Goal: Task Accomplishment & Management: Use online tool/utility

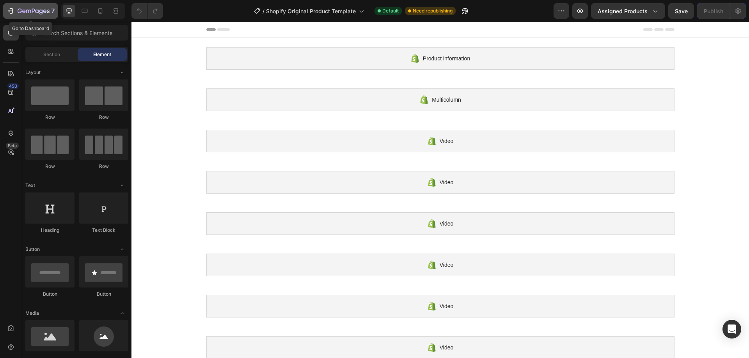
click at [10, 9] on icon "button" at bounding box center [11, 11] width 8 height 8
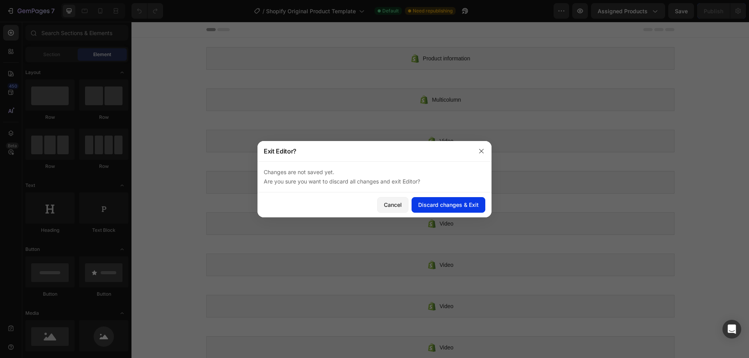
click at [447, 205] on div "Discard changes & Exit" at bounding box center [448, 205] width 60 height 8
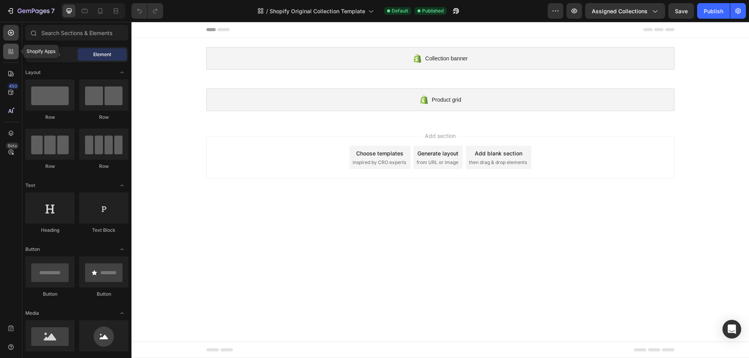
click at [15, 51] on div at bounding box center [11, 52] width 16 height 16
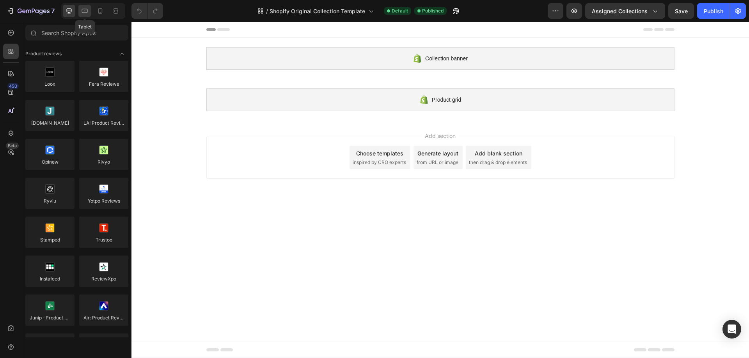
click at [80, 14] on div at bounding box center [84, 11] width 12 height 12
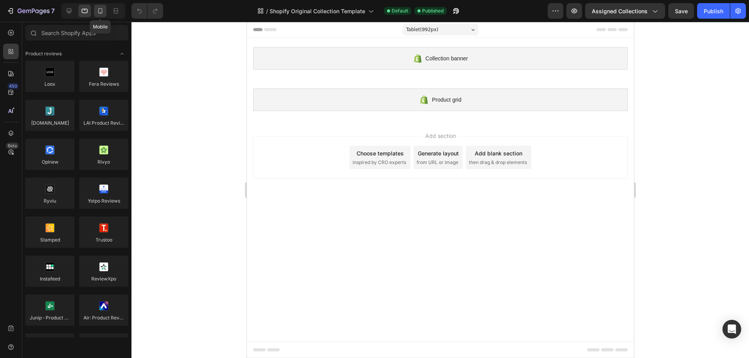
click at [101, 11] on icon at bounding box center [100, 11] width 8 height 8
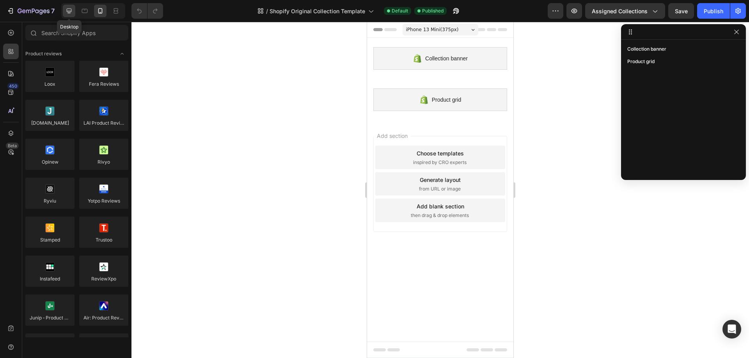
click at [71, 10] on icon at bounding box center [69, 11] width 8 height 8
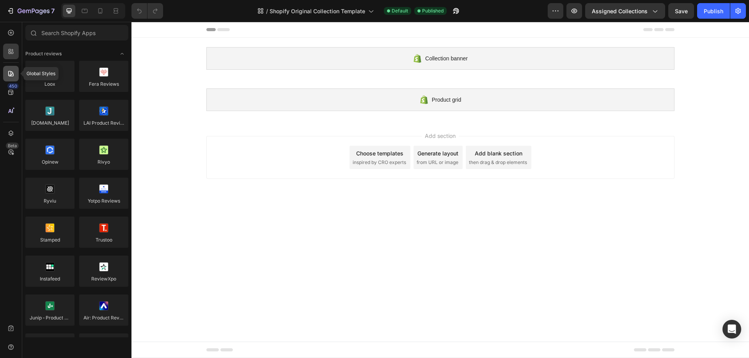
click at [7, 78] on div at bounding box center [11, 74] width 16 height 16
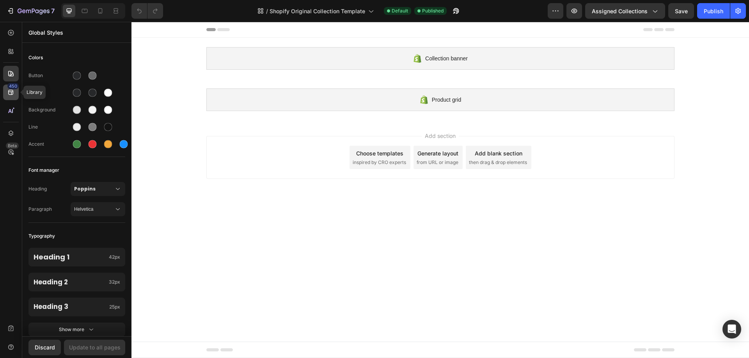
click at [7, 94] on icon at bounding box center [11, 93] width 8 height 8
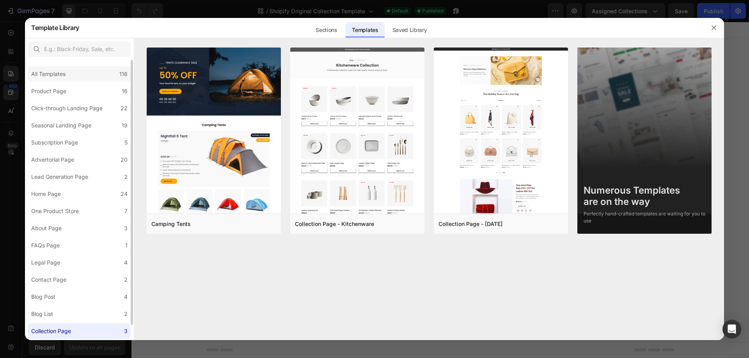
click at [78, 76] on div "All Templates 116" at bounding box center [79, 74] width 103 height 16
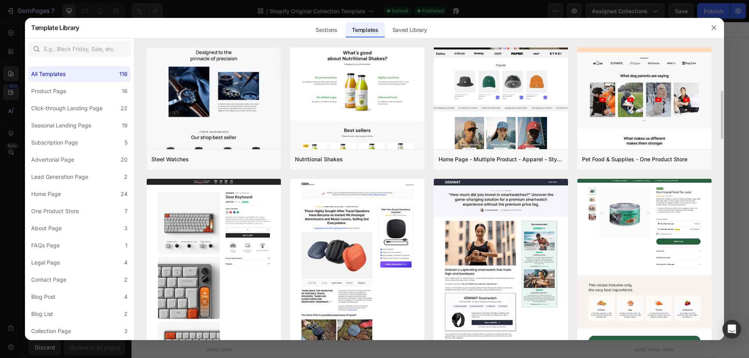
scroll to position [391, 0]
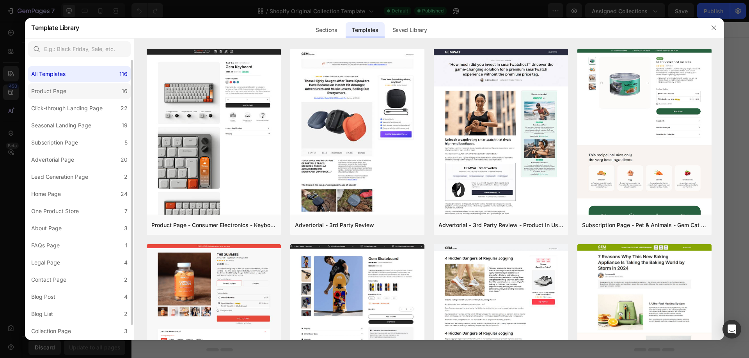
click at [92, 92] on label "Product Page 16" at bounding box center [79, 91] width 103 height 16
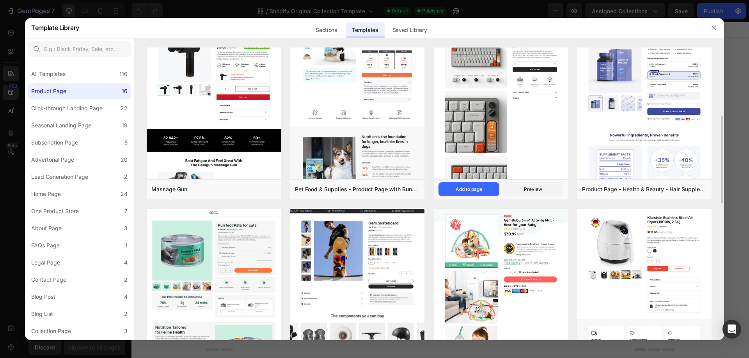
scroll to position [100, 0]
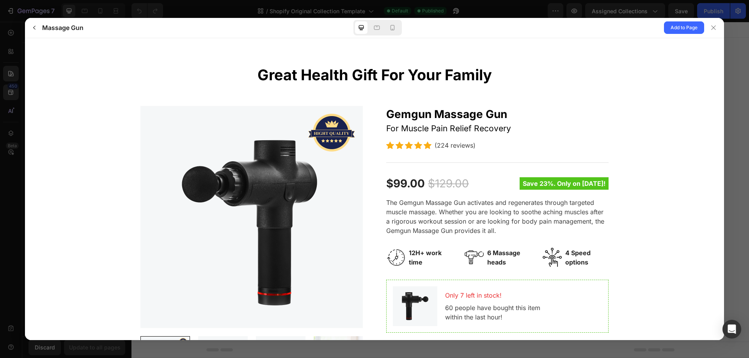
scroll to position [0, 0]
click at [486, 122] on p "For Muscle Pain Relief Recovery" at bounding box center [497, 128] width 222 height 12
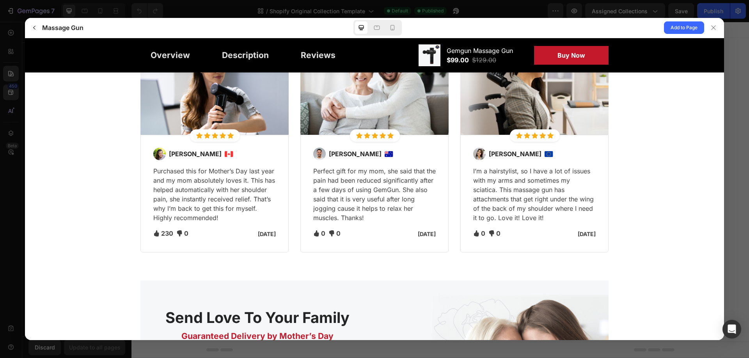
scroll to position [1529, 0]
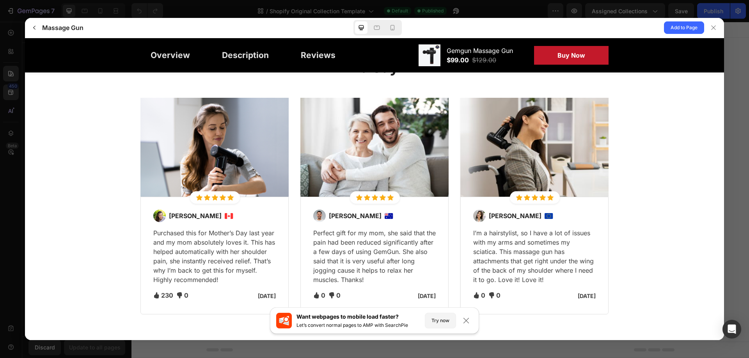
click at [210, 229] on p "Purchased this for Mother’s Day last year and my mom absolutely loves it. This …" at bounding box center [214, 256] width 122 height 56
click at [223, 227] on div "[PERSON_NAME] Purchased this for Mother’s Day last year and my mom absolutely l…" at bounding box center [214, 255] width 122 height 92
click at [223, 225] on div "[PERSON_NAME] Purchased this for Mother’s Day last year and my mom absolutely l…" at bounding box center [214, 255] width 122 height 92
click at [678, 27] on span "Add to Page" at bounding box center [683, 27] width 27 height 9
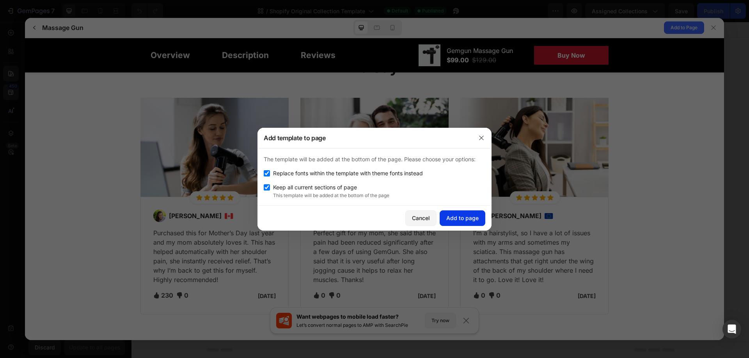
click at [460, 219] on div "Add to page" at bounding box center [462, 218] width 32 height 8
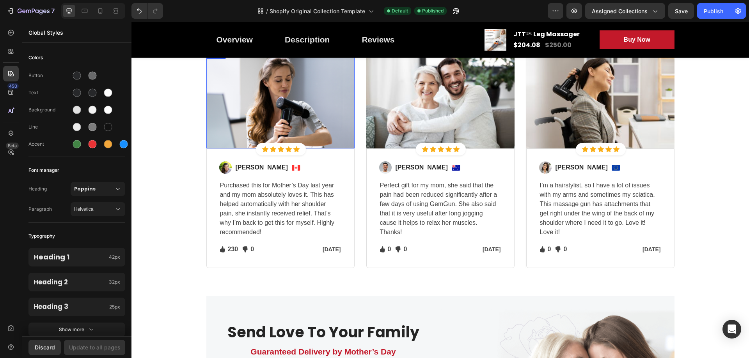
scroll to position [1730, 0]
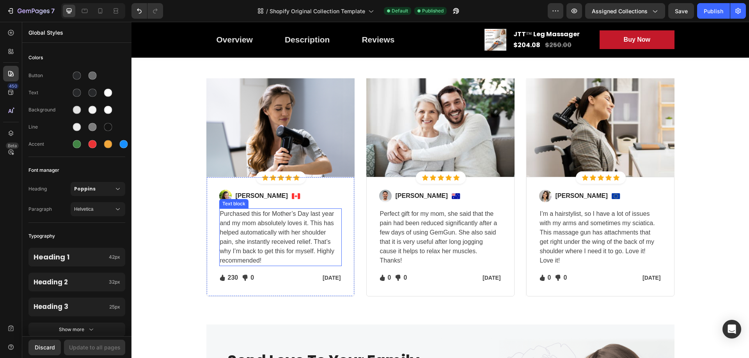
click at [273, 211] on p "Purchased this for Mother’s Day last year and my mom absolutely loves it. This …" at bounding box center [280, 237] width 121 height 56
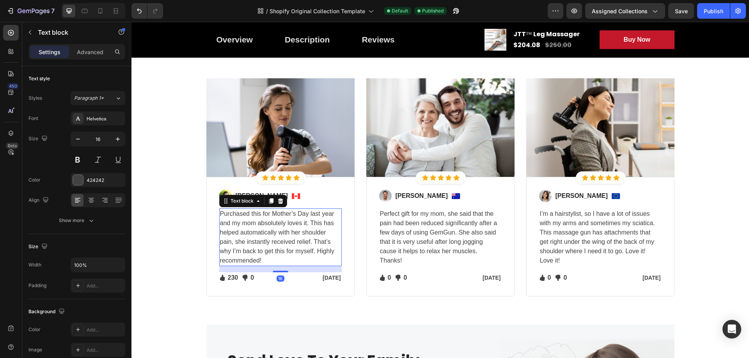
click at [262, 223] on p "Purchased this for Mother’s Day last year and my mom absolutely loves it. This …" at bounding box center [280, 237] width 121 height 56
click at [246, 196] on p "[PERSON_NAME]" at bounding box center [261, 195] width 52 height 9
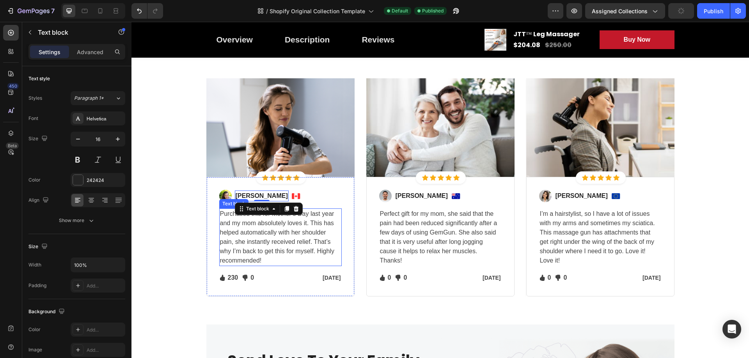
click at [310, 217] on p "Purchased this for Mother’s Day last year and my mom absolutely loves it. This …" at bounding box center [280, 237] width 121 height 56
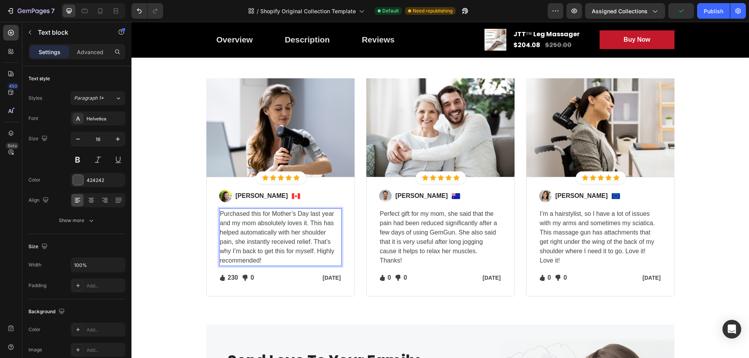
click at [282, 227] on p "Purchased this for Mother’s Day last year and my mom absolutely loves it. This …" at bounding box center [280, 237] width 121 height 56
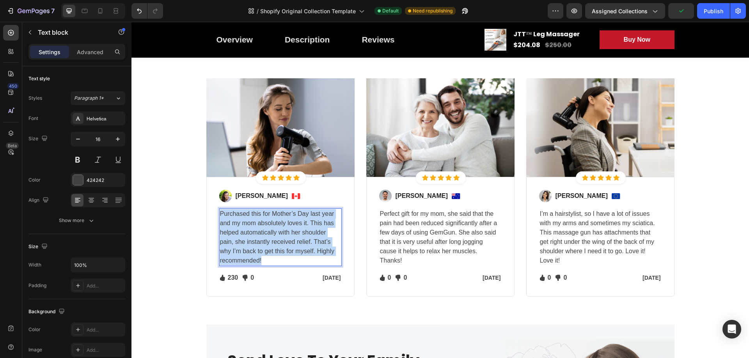
click at [282, 227] on p "Purchased this for Mother’s Day last year and my mom absolutely loves it. This …" at bounding box center [280, 237] width 121 height 56
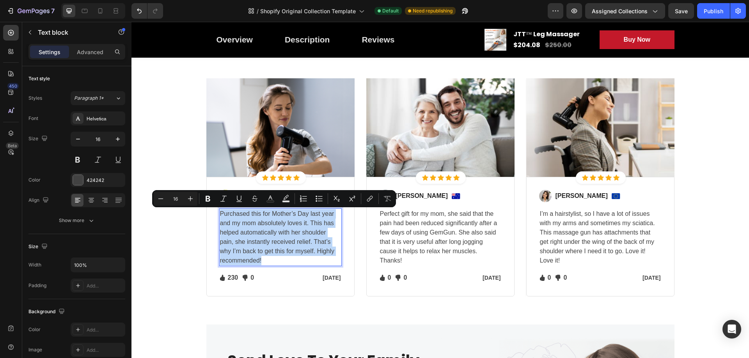
click at [283, 207] on div "Minus 16 Plus Bold Italic Underline Strikethrough Text Color Text Background Co…" at bounding box center [274, 198] width 244 height 17
click at [277, 219] on p "Purchased this for Mother’s Day last year and my mom absolutely loves it. This …" at bounding box center [280, 237] width 121 height 56
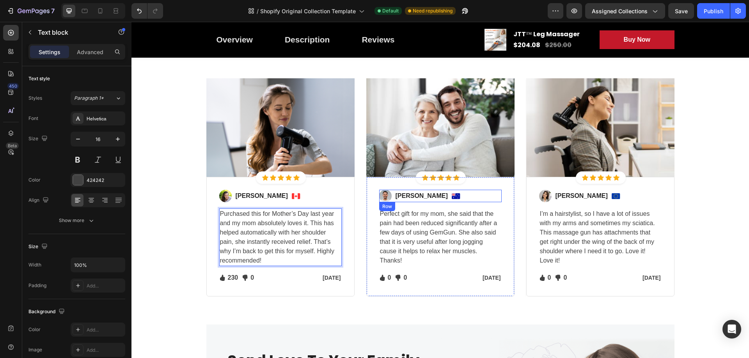
click at [430, 200] on div "Image [PERSON_NAME] Text block Image Row" at bounding box center [440, 196] width 122 height 12
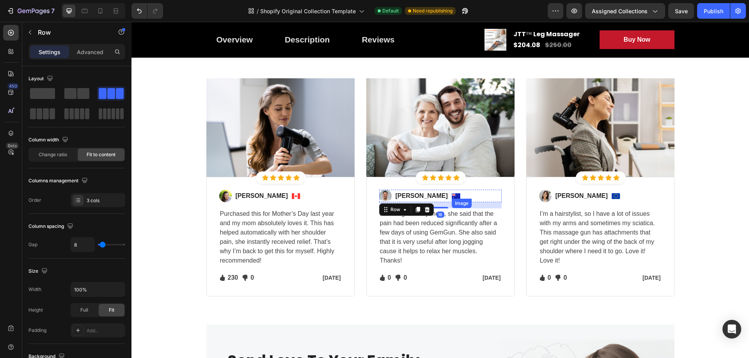
click at [451, 196] on img at bounding box center [455, 196] width 9 height 6
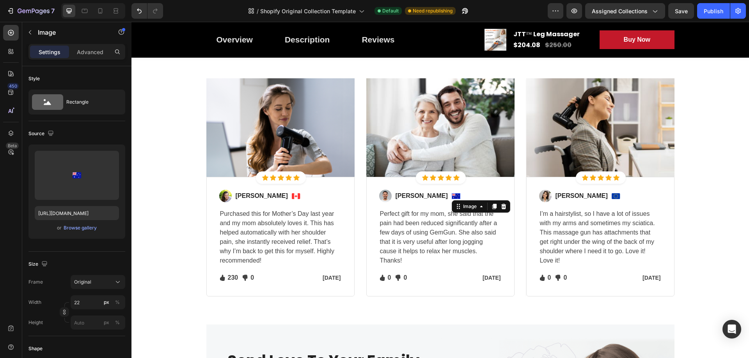
click at [451, 196] on img at bounding box center [455, 196] width 9 height 6
click at [448, 195] on div "Image [PERSON_NAME] Text block Image 0 Row" at bounding box center [440, 196] width 122 height 12
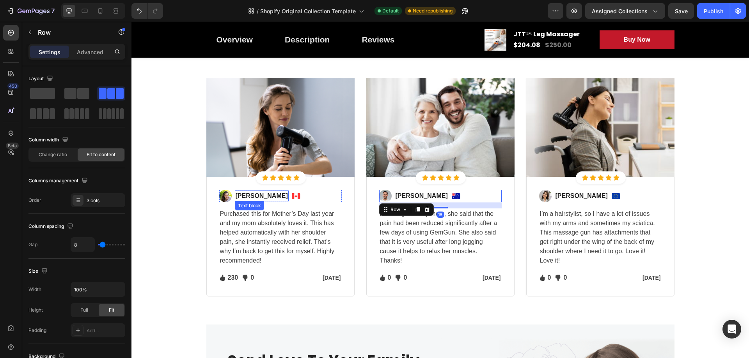
click at [263, 198] on p "[PERSON_NAME]" at bounding box center [261, 195] width 52 height 9
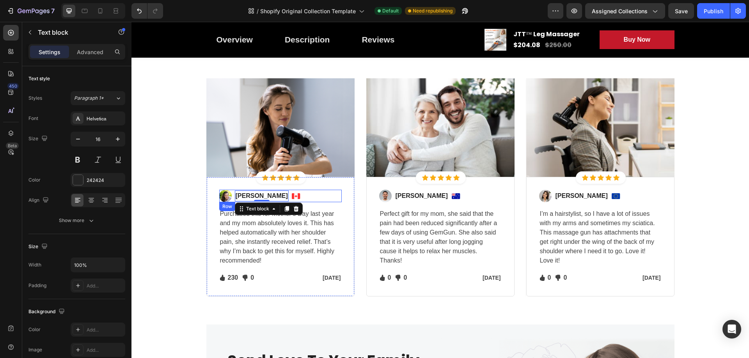
click at [303, 197] on div "Image [PERSON_NAME] Text block 0 Image Row" at bounding box center [280, 196] width 122 height 12
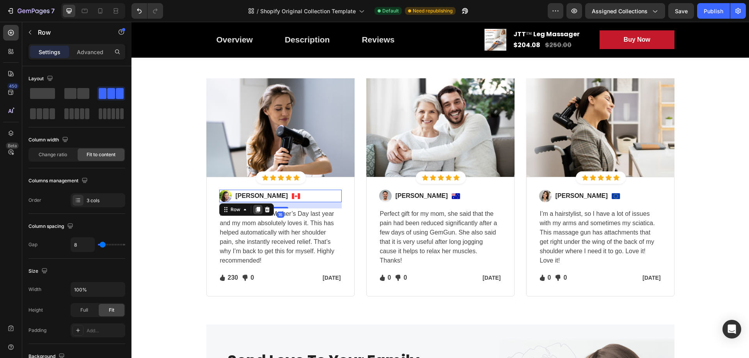
click at [256, 207] on icon at bounding box center [257, 209] width 4 height 5
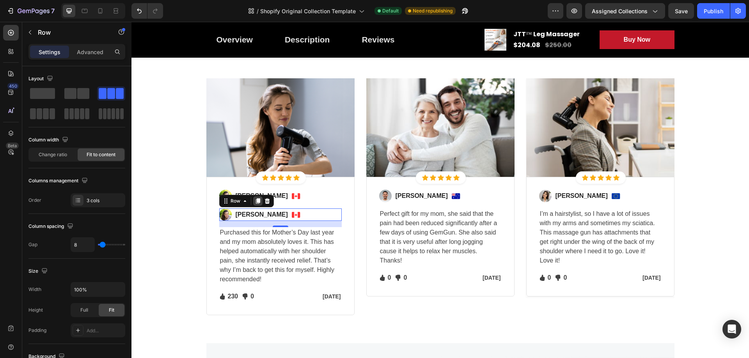
click at [255, 202] on icon at bounding box center [257, 201] width 4 height 5
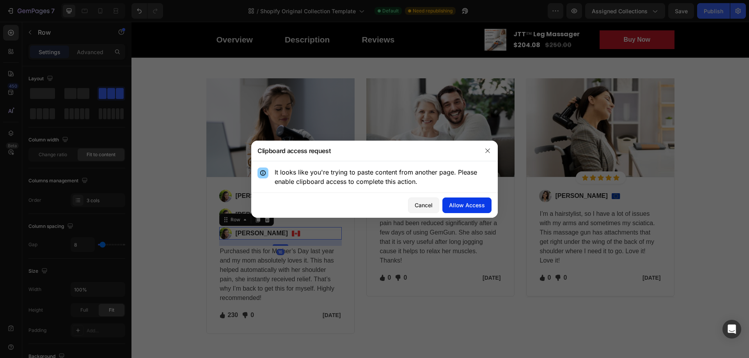
click at [467, 202] on div "Allow Access" at bounding box center [467, 205] width 36 height 8
click at [490, 149] on icon "button" at bounding box center [487, 151] width 6 height 6
click at [458, 204] on div "Allow Access" at bounding box center [467, 205] width 36 height 8
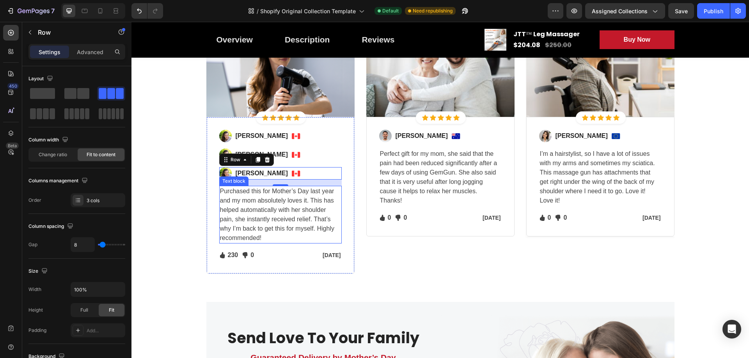
scroll to position [1794, 0]
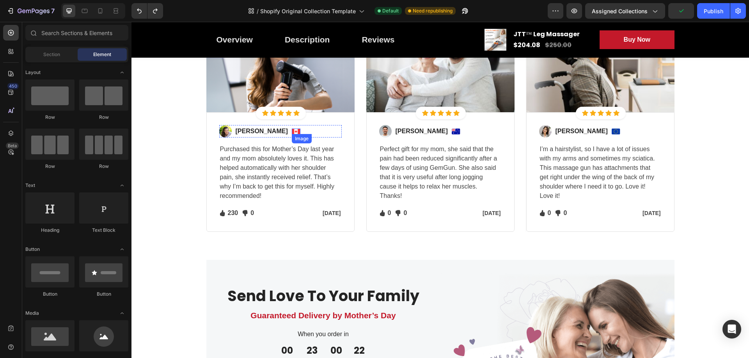
click at [292, 132] on img at bounding box center [296, 132] width 9 height 6
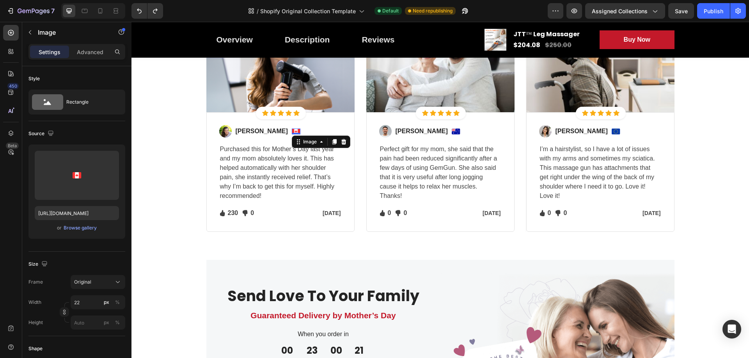
click at [292, 131] on img at bounding box center [296, 132] width 9 height 6
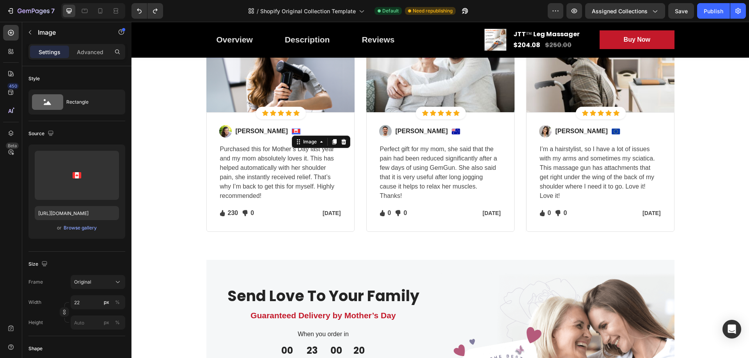
click at [292, 131] on img at bounding box center [296, 132] width 9 height 6
click at [301, 145] on div "Image" at bounding box center [309, 141] width 17 height 7
click at [331, 140] on icon at bounding box center [334, 142] width 6 height 6
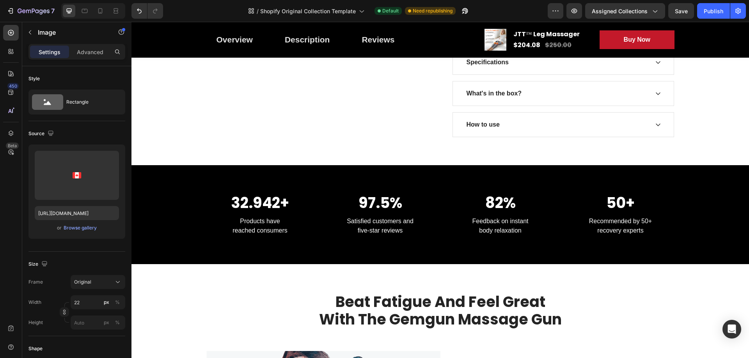
scroll to position [495, 0]
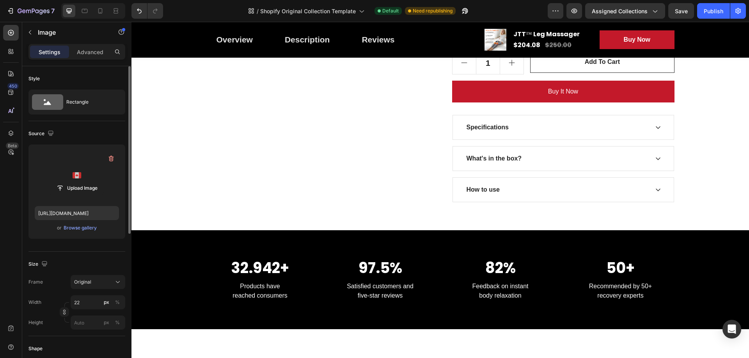
click at [76, 172] on label at bounding box center [77, 175] width 84 height 49
click at [76, 182] on input "file" at bounding box center [77, 188] width 54 height 13
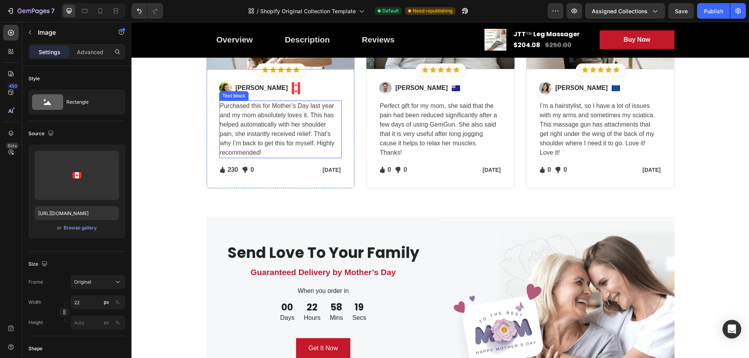
scroll to position [1820, 0]
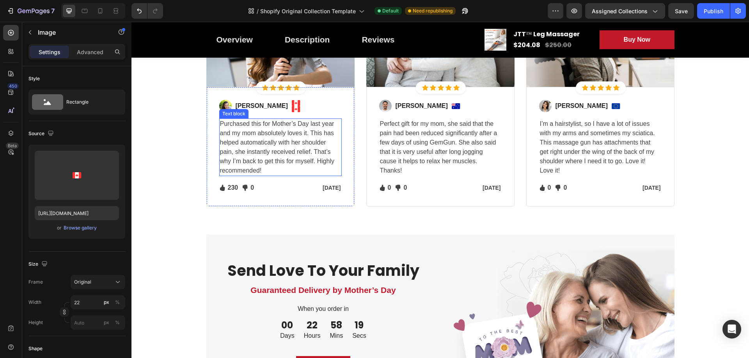
click at [265, 157] on p "Purchased this for Mother’s Day last year and my mom absolutely loves it. This …" at bounding box center [280, 147] width 121 height 56
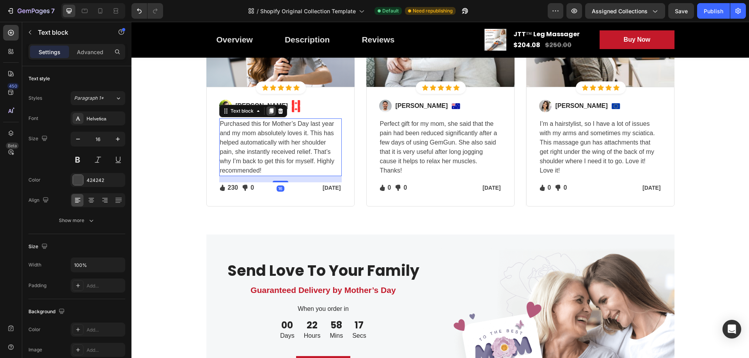
click at [269, 110] on icon at bounding box center [271, 111] width 4 height 5
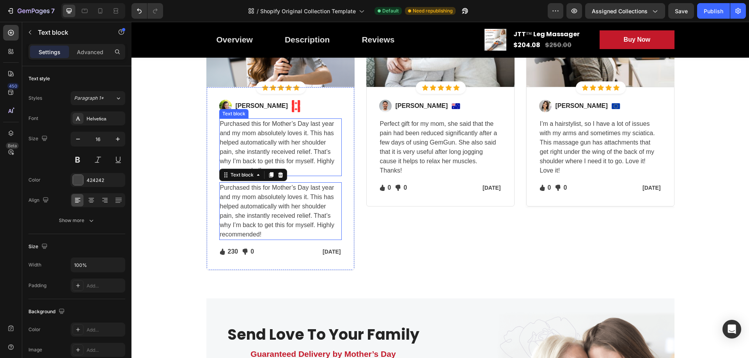
click at [265, 152] on p "Purchased this for Mother’s Day last year and my mom absolutely loves it. This …" at bounding box center [280, 147] width 121 height 56
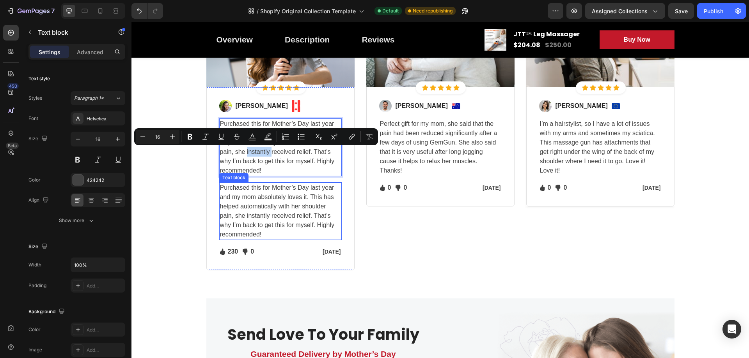
click at [273, 196] on p "Purchased this for Mother’s Day last year and my mom absolutely loves it. This …" at bounding box center [280, 211] width 121 height 56
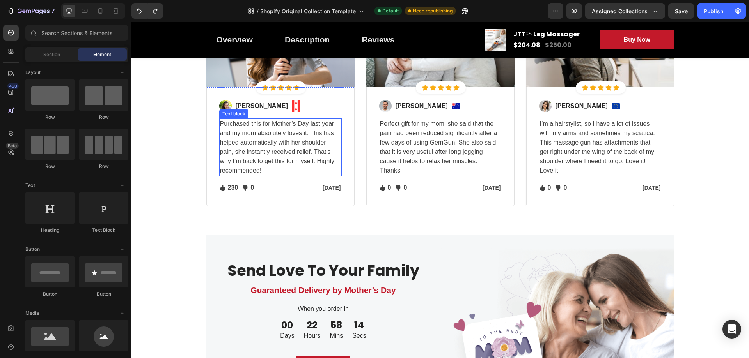
click at [257, 139] on p "Purchased this for Mother’s Day last year and my mom absolutely loves it. This …" at bounding box center [280, 147] width 121 height 56
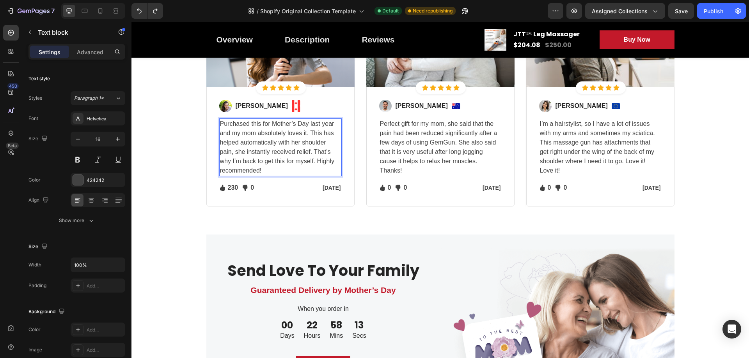
click at [262, 142] on p "Purchased this for Mother’s Day last year and my mom absolutely loves it. This …" at bounding box center [280, 147] width 121 height 56
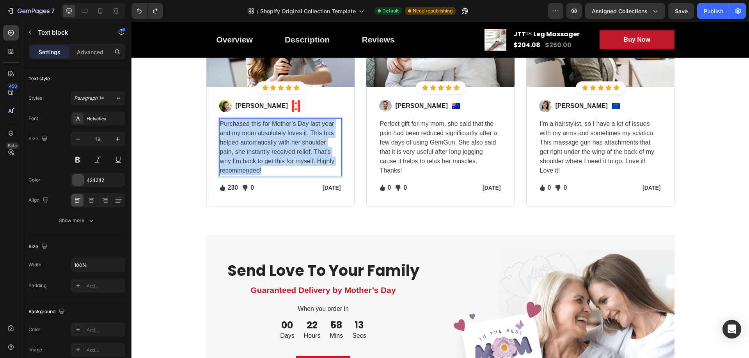
click at [262, 142] on p "Purchased this for Mother’s Day last year and my mom absolutely loves it. This …" at bounding box center [280, 147] width 121 height 56
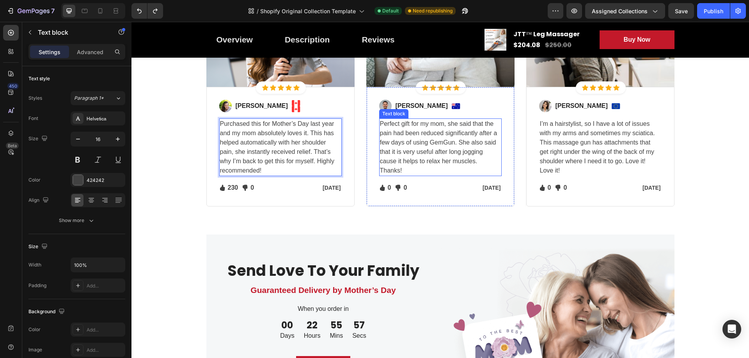
click at [430, 147] on p "Perfect gift for my mom, she said that the pain had been reduced significantly …" at bounding box center [440, 147] width 121 height 56
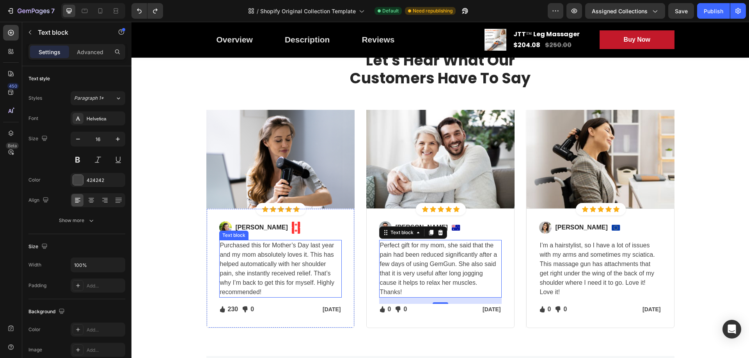
scroll to position [1689, 0]
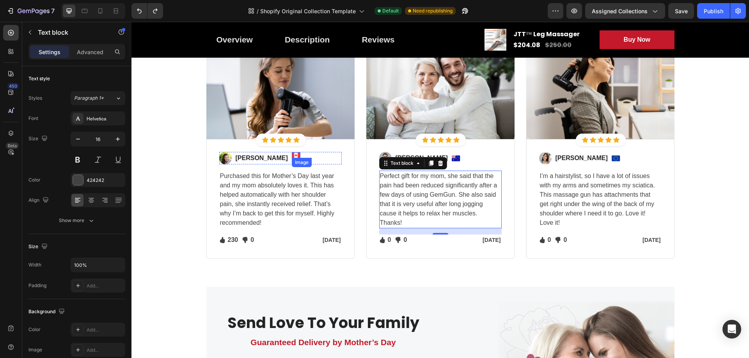
click at [292, 161] on div "Image" at bounding box center [302, 162] width 20 height 9
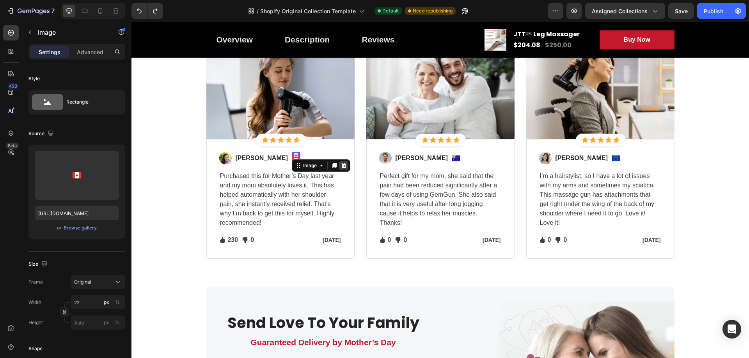
click at [340, 167] on icon at bounding box center [343, 166] width 6 height 6
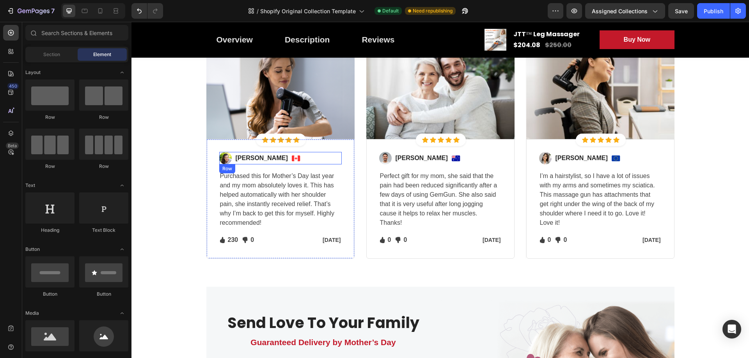
click at [292, 156] on img at bounding box center [296, 159] width 9 height 6
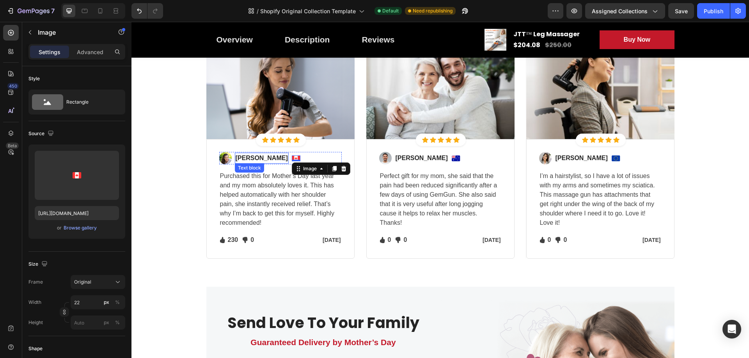
click at [255, 156] on p "[PERSON_NAME]" at bounding box center [261, 158] width 52 height 9
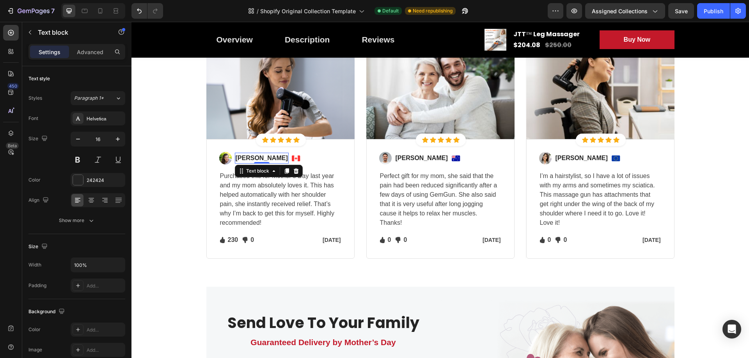
click at [262, 159] on p "[PERSON_NAME]" at bounding box center [261, 158] width 52 height 9
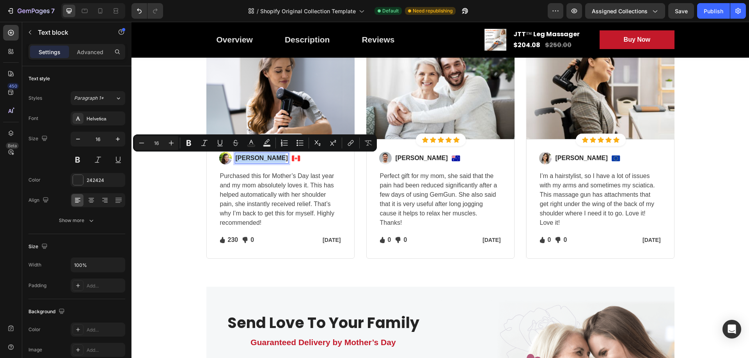
copy p "[PERSON_NAME]"
click at [430, 188] on p "Perfect gift for my mom, she said that the pain had been reduced significantly …" at bounding box center [440, 200] width 121 height 56
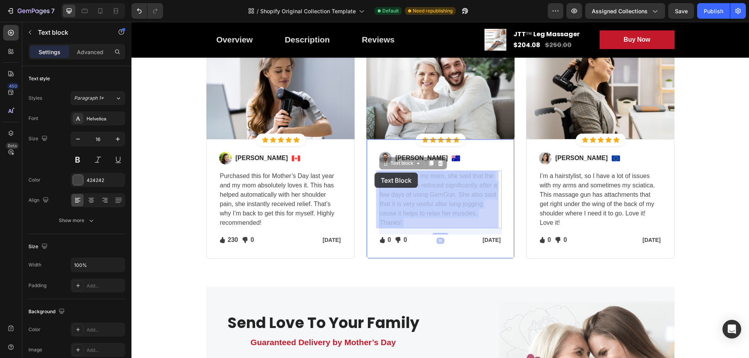
drag, startPoint x: 406, startPoint y: 222, endPoint x: 407, endPoint y: 196, distance: 26.1
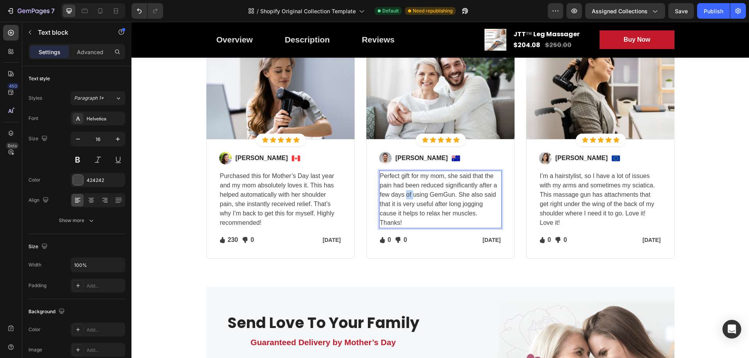
click at [407, 196] on p "Perfect gift for my mom, she said that the pain had been reduced significantly …" at bounding box center [440, 200] width 121 height 56
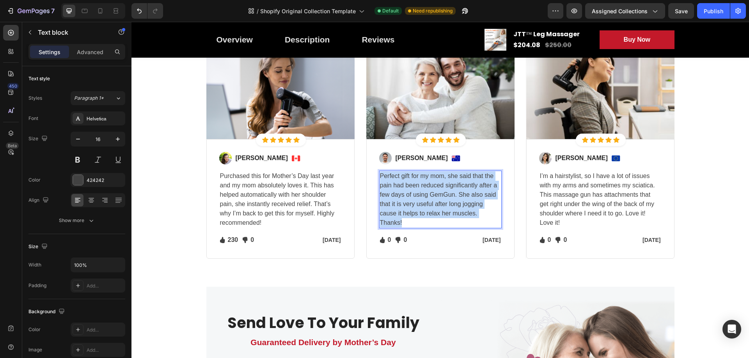
click at [407, 196] on p "Perfect gift for my mom, she said that the pain had been reduced significantly …" at bounding box center [440, 200] width 121 height 56
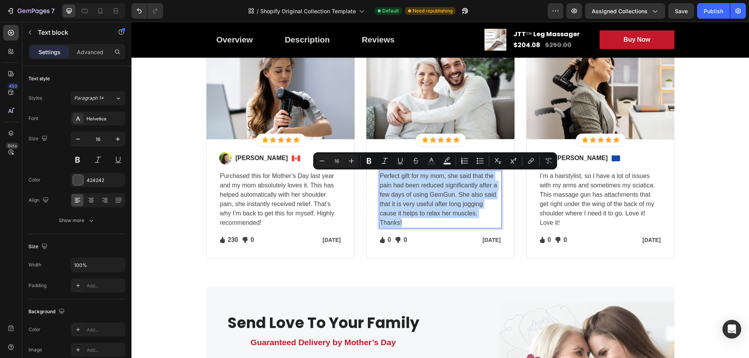
drag, startPoint x: 407, startPoint y: 196, endPoint x: 460, endPoint y: 27, distance: 177.2
click at [407, 196] on p "Perfect gift for my mom, she said that the pain had been reduced significantly …" at bounding box center [440, 200] width 121 height 56
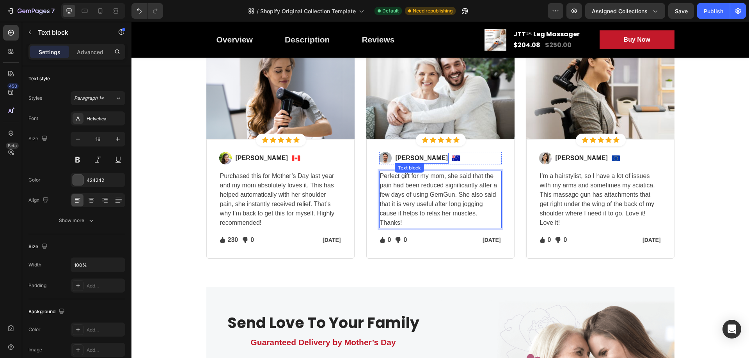
click at [398, 161] on p "[PERSON_NAME]" at bounding box center [421, 158] width 52 height 9
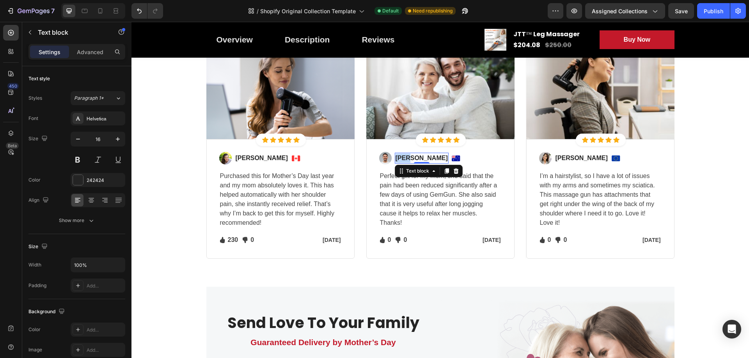
click at [398, 161] on p "[PERSON_NAME]" at bounding box center [421, 158] width 52 height 9
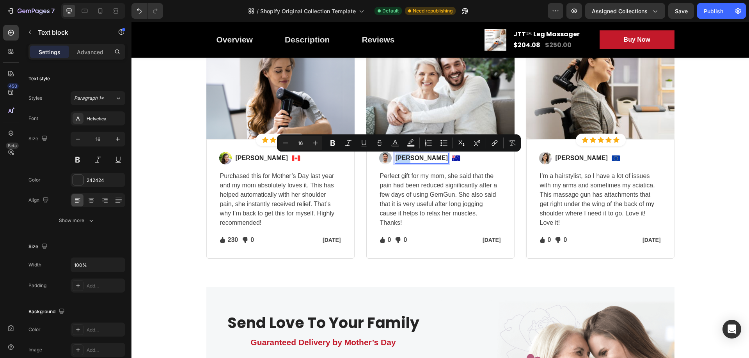
copy p "[PERSON_NAME]"
click at [398, 161] on p "[PERSON_NAME]" at bounding box center [421, 158] width 52 height 9
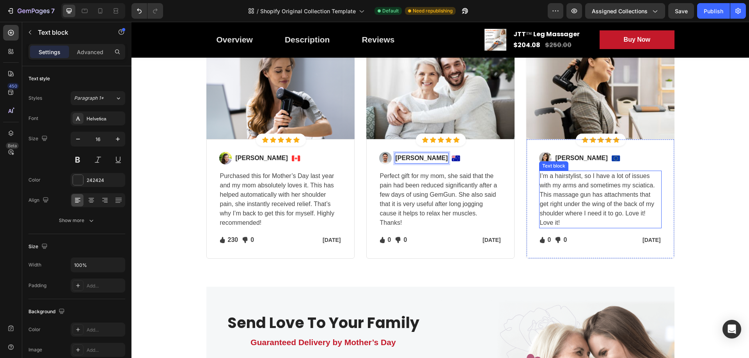
click at [560, 178] on p "I’m a hairstylist, so I have a lot of issues with my arms and sometimes my scia…" at bounding box center [600, 200] width 121 height 56
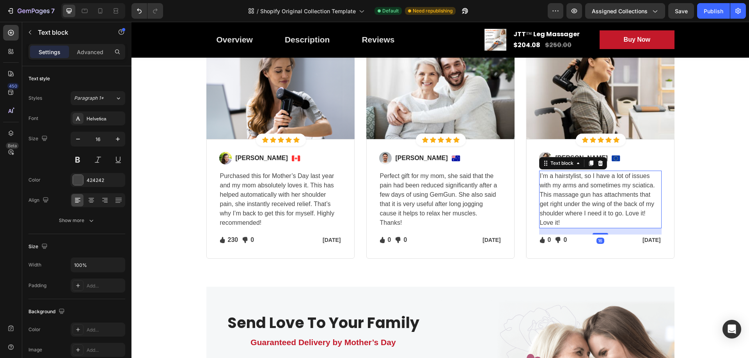
click at [591, 188] on p "I’m a hairstylist, so I have a lot of issues with my arms and sometimes my scia…" at bounding box center [600, 200] width 121 height 56
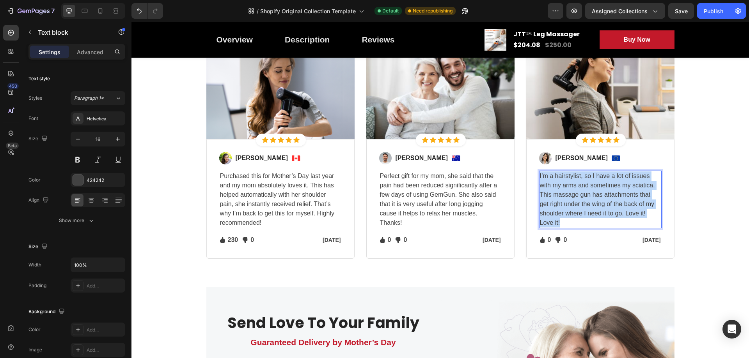
click at [591, 188] on p "I’m a hairstylist, so I have a lot of issues with my arms and sometimes my scia…" at bounding box center [600, 200] width 121 height 56
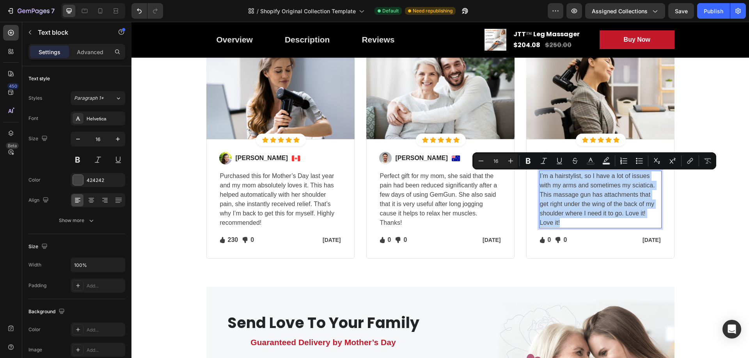
copy p "I’m a hairstylist, so I have a lot of issues with my arms and sometimes my scia…"
click at [591, 188] on p "I’m a hairstylist, so I have a lot of issues with my arms and sometimes my scia…" at bounding box center [600, 200] width 121 height 56
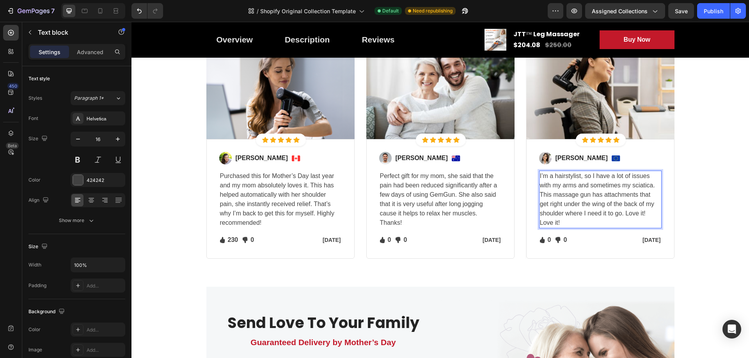
click at [584, 201] on p "I’m a hairstylist, so I have a lot of issues with my arms and sometimes my scia…" at bounding box center [600, 200] width 121 height 56
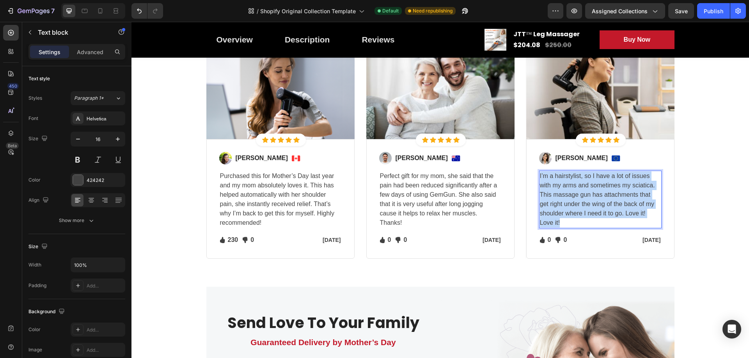
click at [584, 201] on p "I’m a hairstylist, so I have a lot of issues with my arms and sometimes my scia…" at bounding box center [600, 200] width 121 height 56
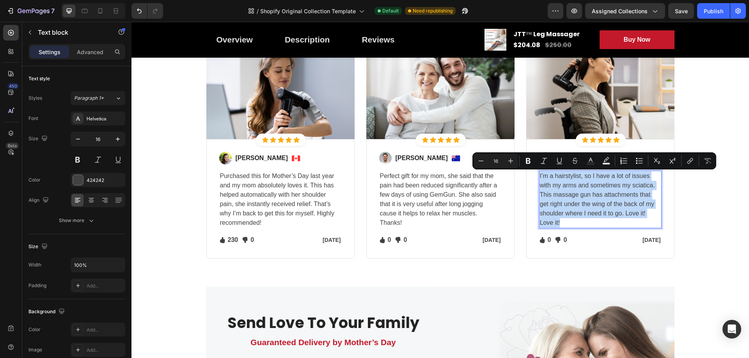
copy p "I’m a hairstylist, so I have a lot of issues with my arms and sometimes my scia…"
click at [607, 193] on p "I’m a hairstylist, so I have a lot of issues with my arms and sometimes my scia…" at bounding box center [600, 200] width 121 height 56
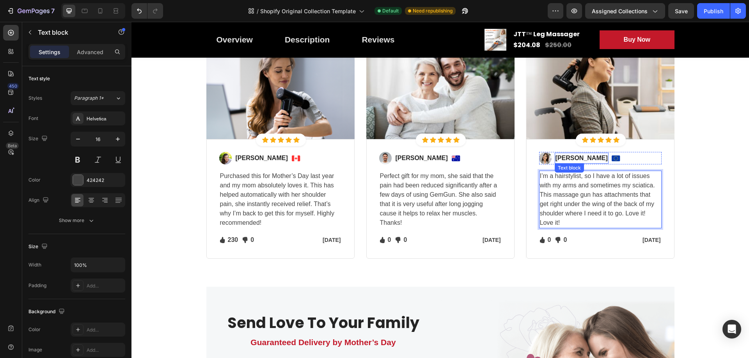
click at [579, 156] on p "[PERSON_NAME]" at bounding box center [581, 158] width 52 height 9
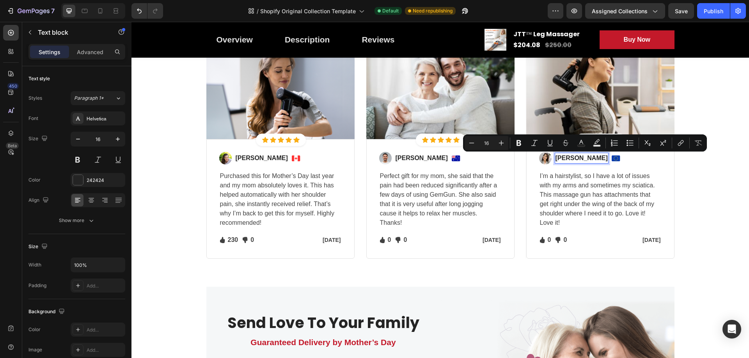
click at [567, 157] on p "[PERSON_NAME]" at bounding box center [581, 158] width 52 height 9
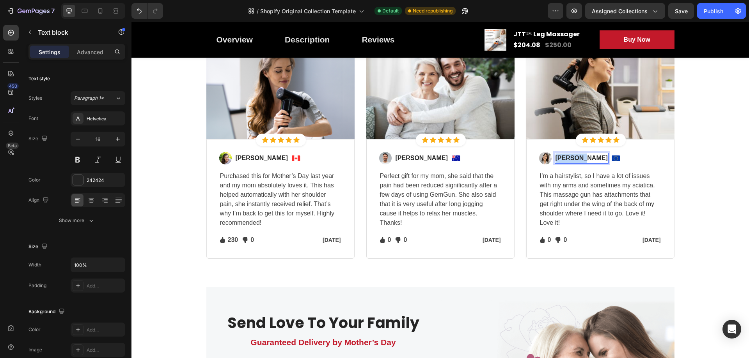
click at [567, 157] on p "[PERSON_NAME]" at bounding box center [581, 158] width 52 height 9
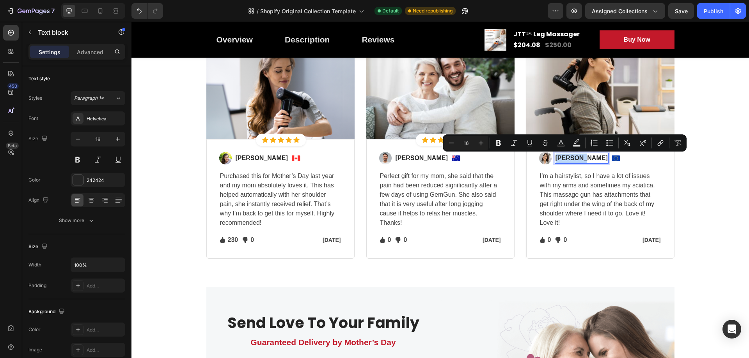
copy p "[PERSON_NAME]"
click at [567, 157] on p "[PERSON_NAME]" at bounding box center [581, 158] width 52 height 9
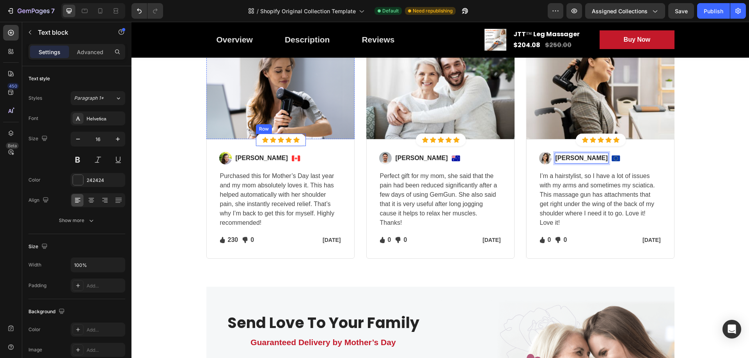
click at [282, 139] on div "Icon Icon Icon Icon Icon" at bounding box center [280, 140] width 37 height 6
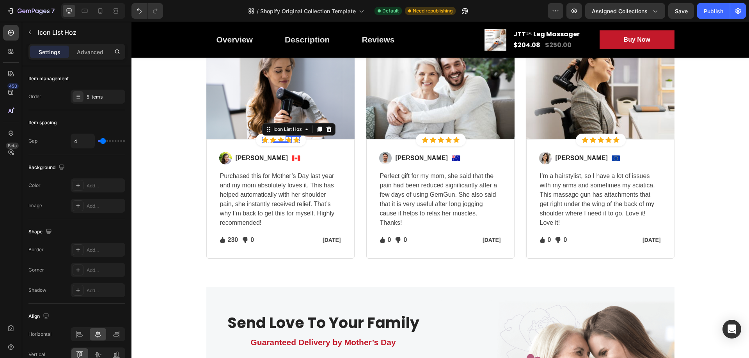
click at [285, 141] on icon at bounding box center [288, 140] width 6 height 6
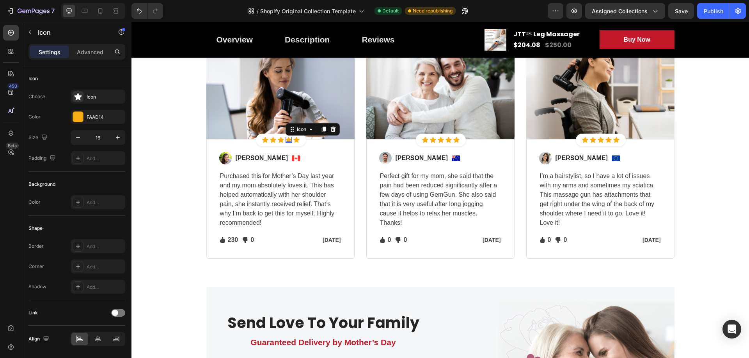
click at [285, 141] on div "0" at bounding box center [289, 143] width 8 height 6
click at [278, 138] on icon at bounding box center [281, 140] width 6 height 6
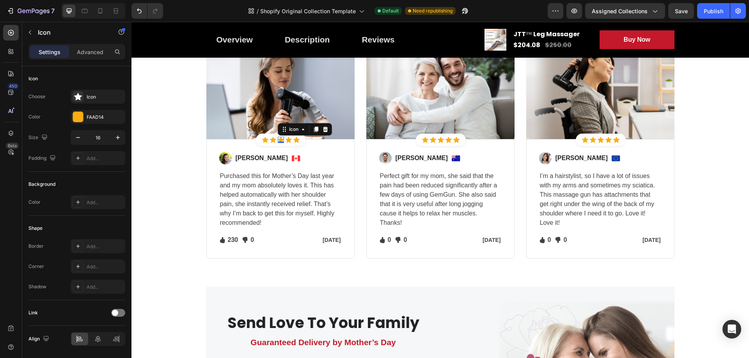
click at [278, 138] on icon at bounding box center [281, 140] width 6 height 6
